Goal: Check status: Check status

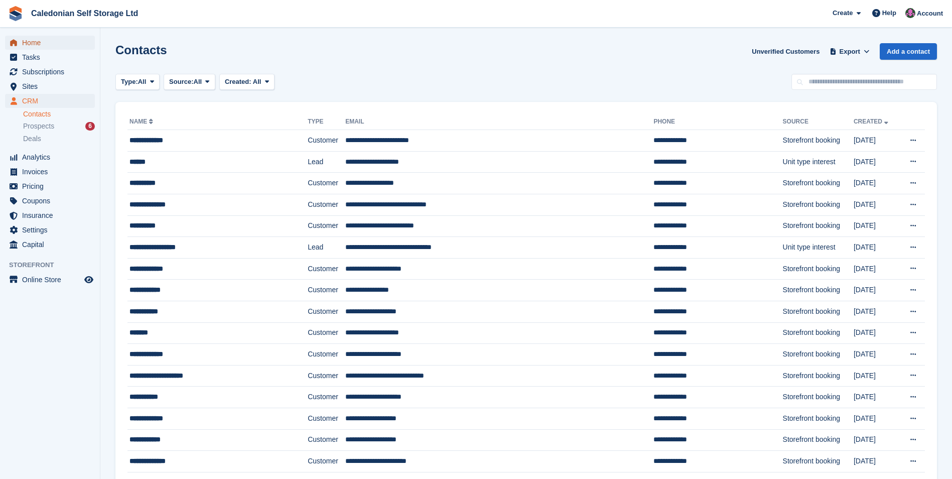
click at [58, 46] on span "Home" at bounding box center [52, 43] width 60 height 14
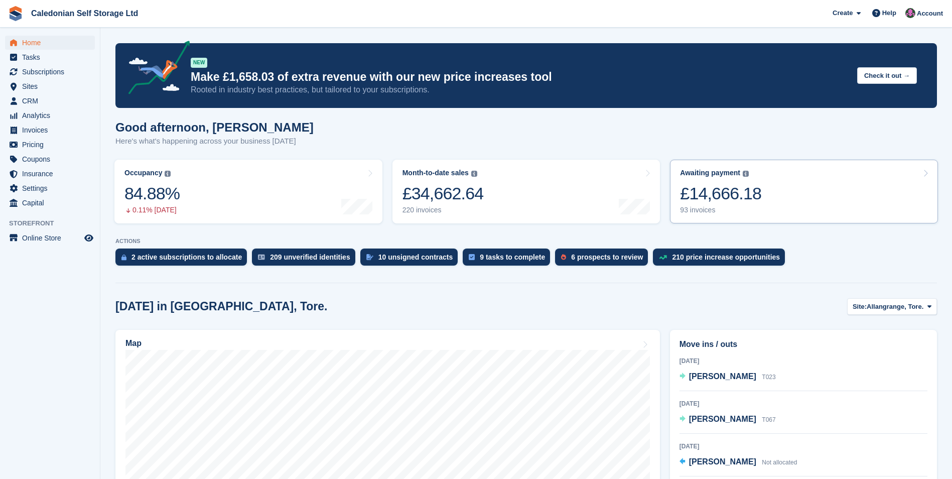
click at [766, 197] on link "Awaiting payment The total outstanding balance on all open invoices. £14,666.18…" at bounding box center [804, 192] width 268 height 64
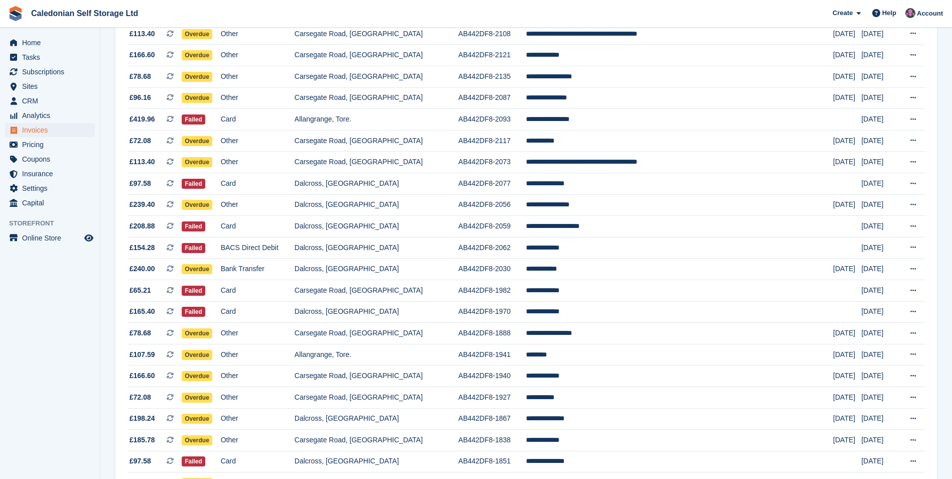
scroll to position [452, 0]
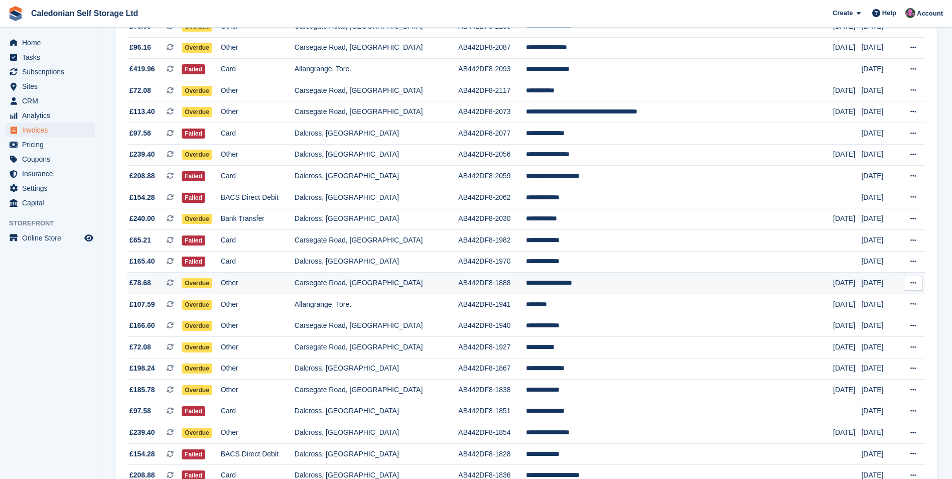
click at [394, 282] on td "Carsegate Road, [GEOGRAPHIC_DATA]" at bounding box center [377, 283] width 164 height 22
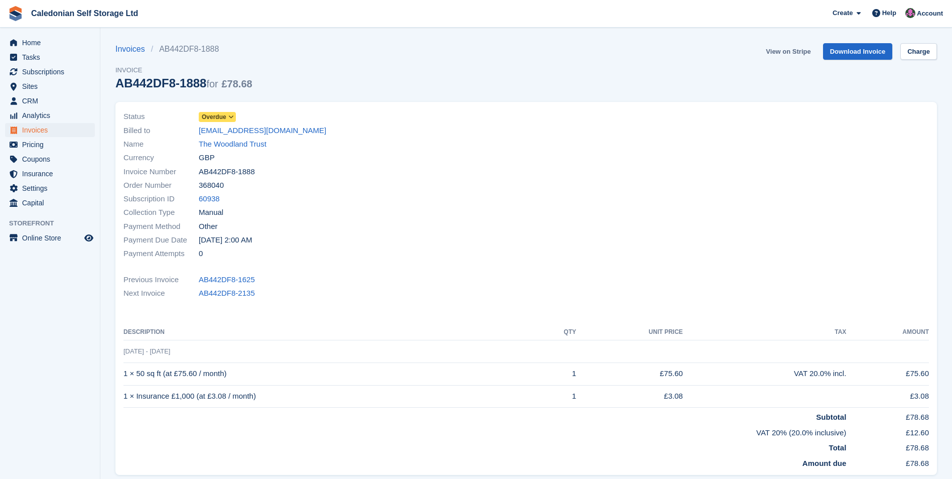
click at [783, 49] on link "View on Stripe" at bounding box center [788, 51] width 53 height 17
